Goal: Information Seeking & Learning: Learn about a topic

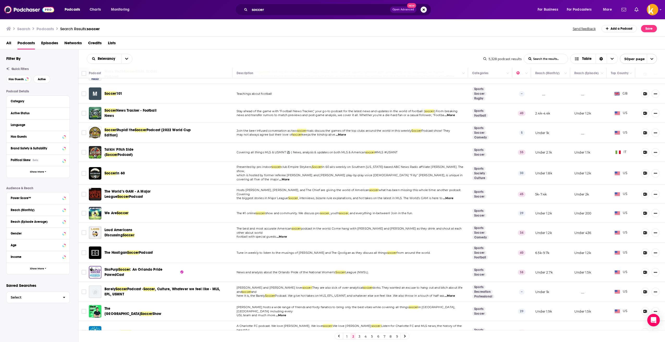
scroll to position [717, 0]
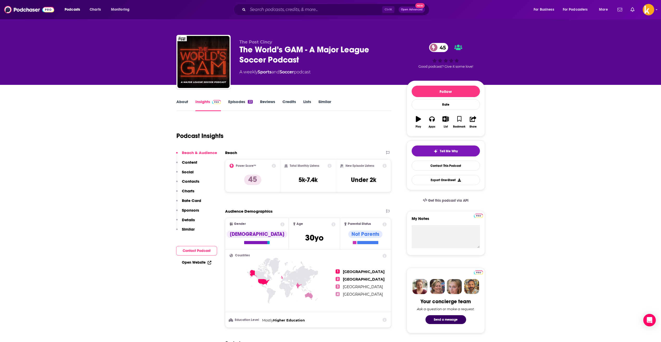
click at [245, 102] on link "Episodes 22" at bounding box center [240, 105] width 24 height 12
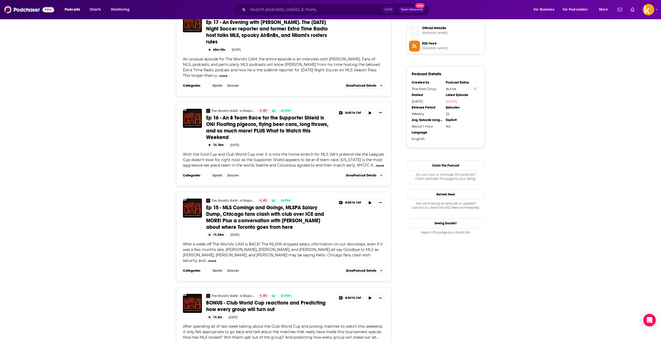
scroll to position [443, 0]
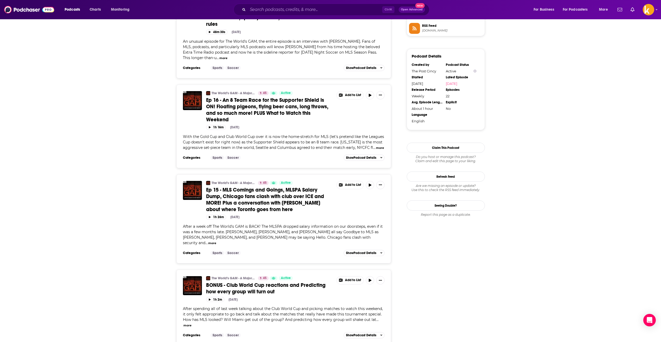
click at [208, 241] on button "more" at bounding box center [212, 243] width 8 height 4
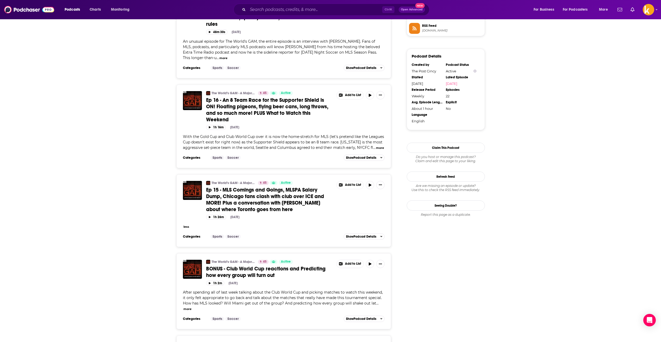
click at [188, 225] on button "less" at bounding box center [186, 227] width 6 height 4
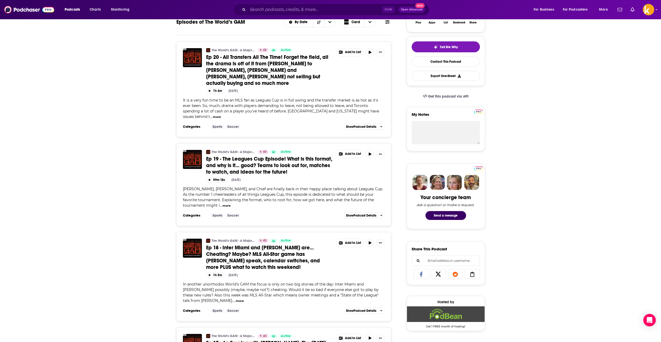
scroll to position [0, 0]
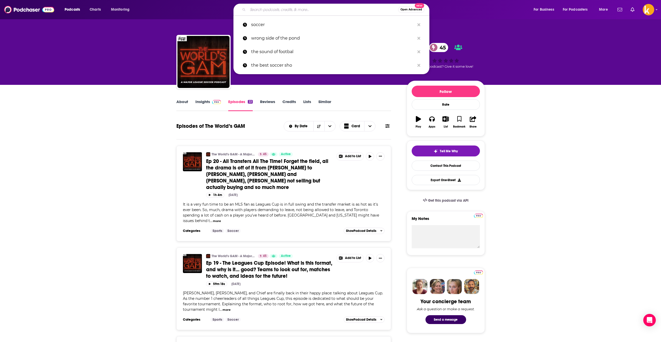
click at [307, 7] on input "Search podcasts, credits, & more..." at bounding box center [323, 9] width 150 height 8
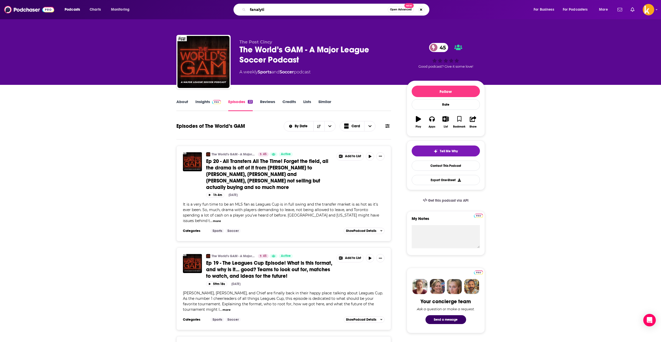
type input "fanalytic"
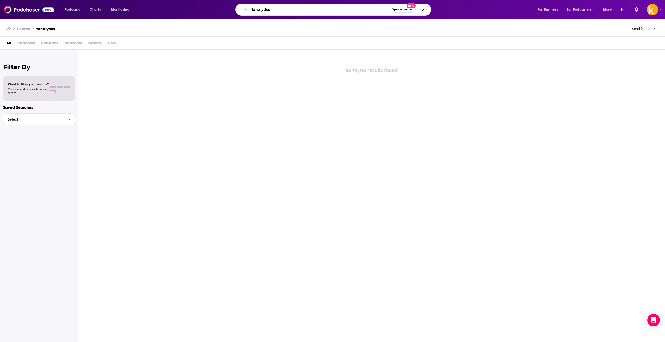
drag, startPoint x: 279, startPoint y: 9, endPoint x: 215, endPoint y: 9, distance: 63.8
click at [215, 9] on div "fanalytics Open Advanced New" at bounding box center [338, 10] width 387 height 12
type input "f"
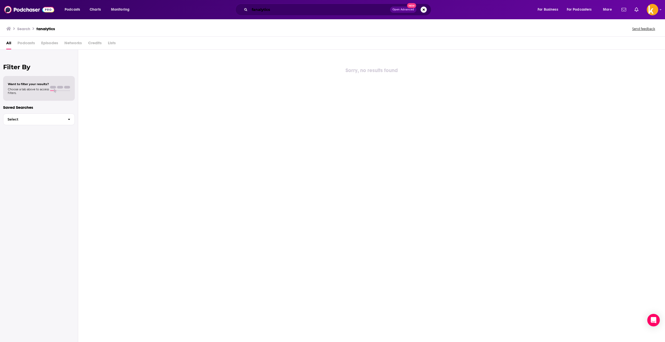
click at [302, 11] on input "fanalytics" at bounding box center [319, 9] width 140 height 8
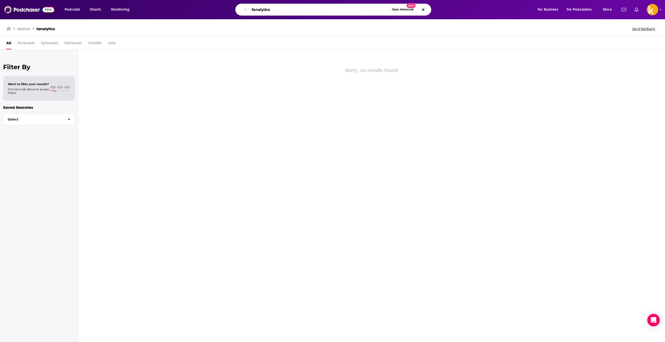
click at [302, 11] on input "fanalytics" at bounding box center [319, 9] width 140 height 8
click at [285, 11] on input "training ground guru" at bounding box center [319, 9] width 140 height 8
type input "training ground"
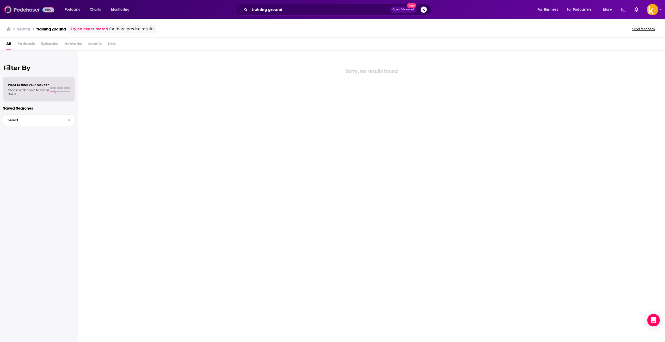
click at [28, 10] on img at bounding box center [29, 10] width 50 height 10
